Goal: Task Accomplishment & Management: Manage account settings

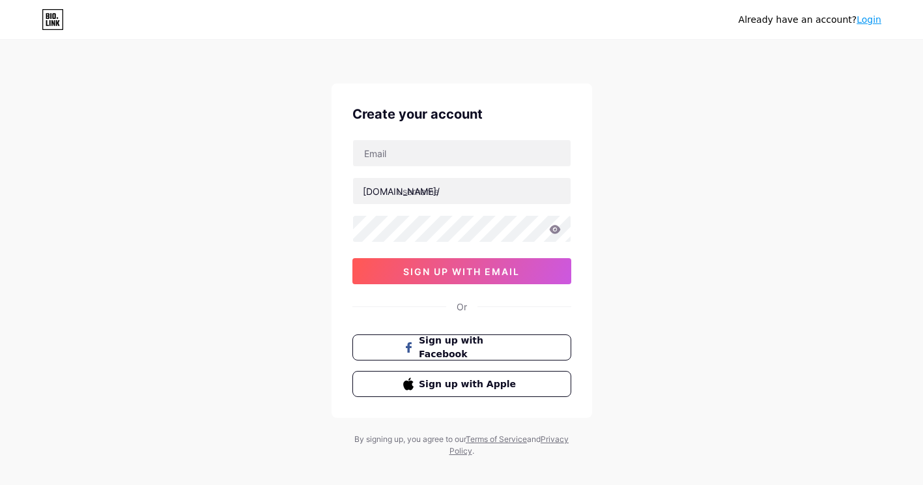
type input "[EMAIL_ADDRESS][DOMAIN_NAME]"
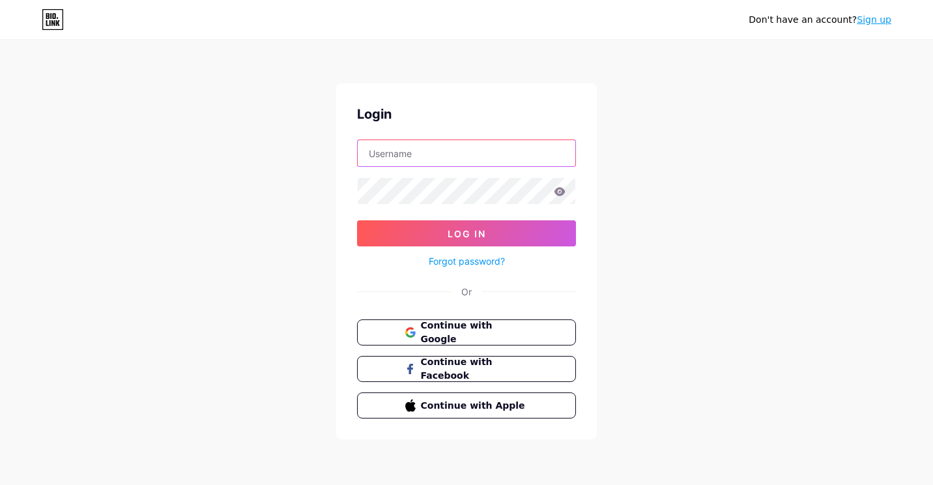
click at [469, 161] on input "text" at bounding box center [467, 153] width 218 height 26
type input "[EMAIL_ADDRESS][DOMAIN_NAME]"
click at [565, 195] on icon at bounding box center [560, 191] width 12 height 9
click at [563, 191] on icon at bounding box center [559, 192] width 11 height 9
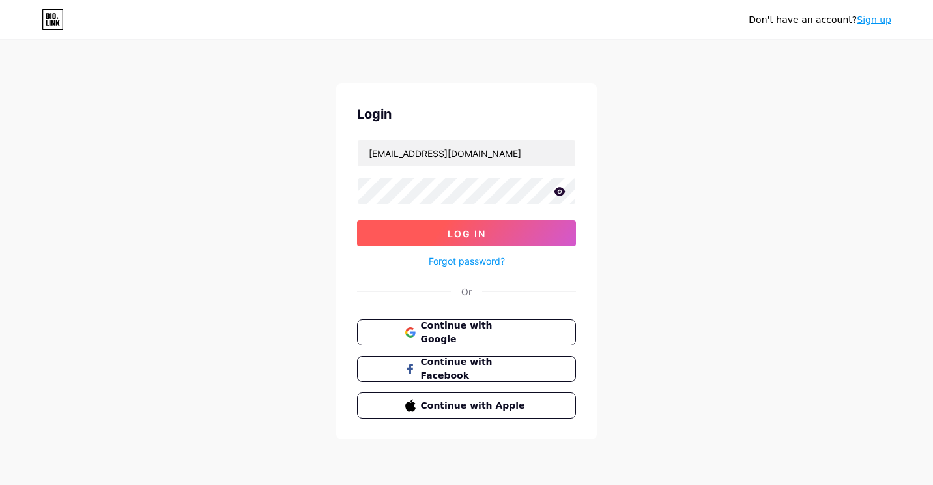
click at [511, 234] on button "Log In" at bounding box center [466, 233] width 219 height 26
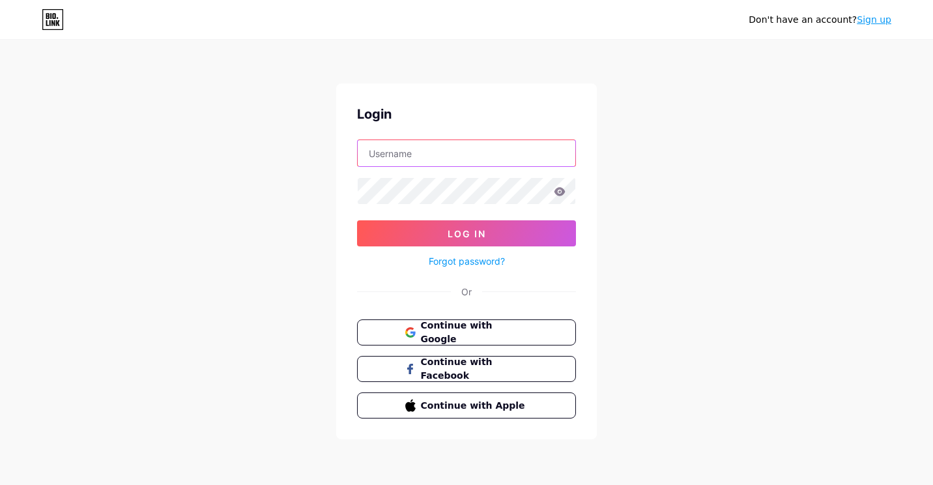
click at [463, 153] on input "text" at bounding box center [467, 153] width 218 height 26
click at [440, 162] on input "text" at bounding box center [467, 153] width 218 height 26
paste input "[EMAIL_ADDRESS][DOMAIN_NAME]"
type input "[EMAIL_ADDRESS][DOMAIN_NAME]"
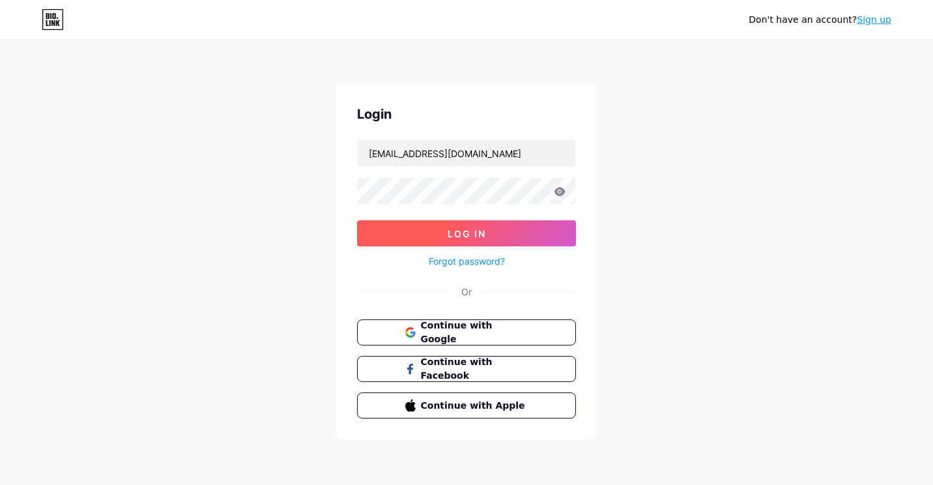
click at [461, 229] on span "Log In" at bounding box center [466, 233] width 38 height 11
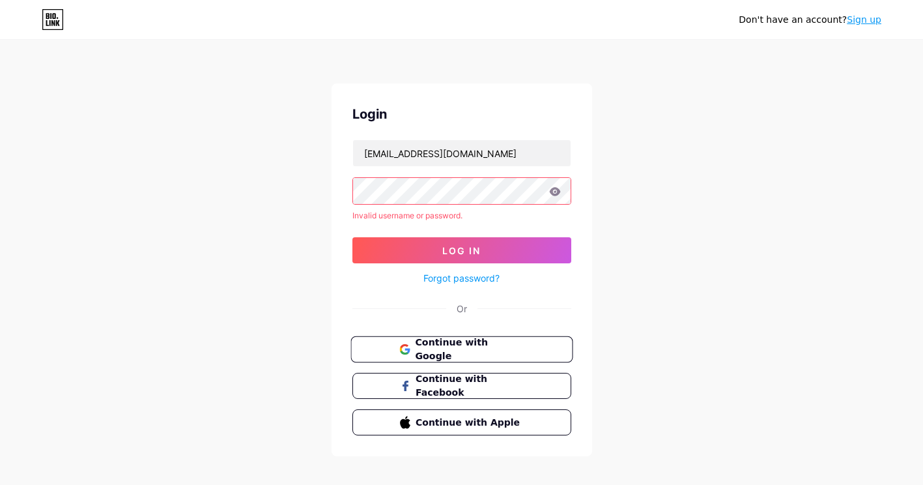
click at [449, 350] on span "Continue with Google" at bounding box center [469, 349] width 109 height 28
